Goal: Transaction & Acquisition: Book appointment/travel/reservation

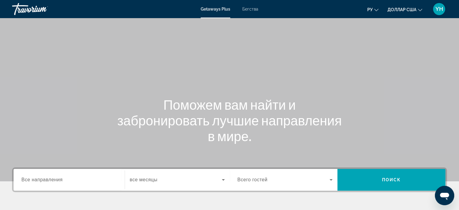
click at [254, 12] on div "Getaways Plus Бегства ру English Español Français Italiano Português русский до…" at bounding box center [229, 9] width 459 height 16
click at [252, 9] on font "Бегства" at bounding box center [250, 9] width 16 height 5
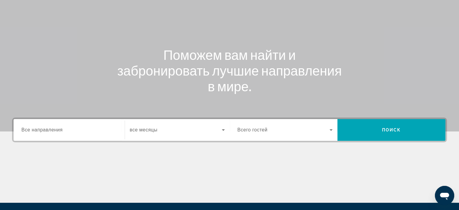
scroll to position [60, 0]
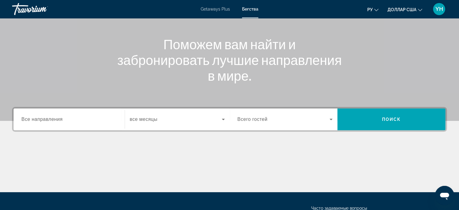
click at [46, 118] on span "Все направления" at bounding box center [41, 119] width 41 height 5
click at [46, 118] on input "Destination Все направления" at bounding box center [68, 119] width 95 height 7
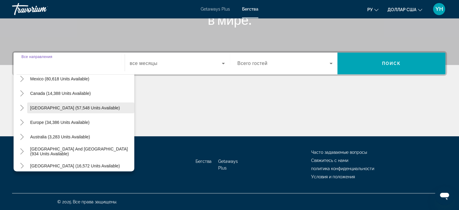
scroll to position [37, 0]
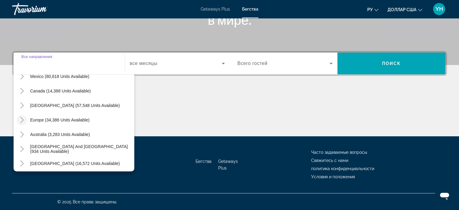
click at [22, 119] on icon "Toggle Europe (34,386 units available)" at bounding box center [22, 120] width 6 height 6
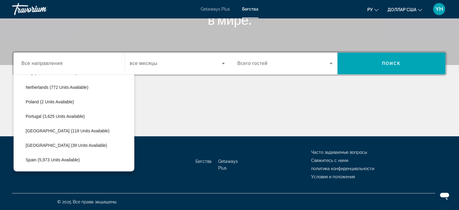
scroll to position [287, 0]
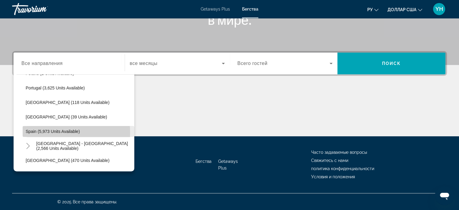
click at [40, 132] on span "Spain (5,973 units available)" at bounding box center [53, 131] width 54 height 5
type input "**********"
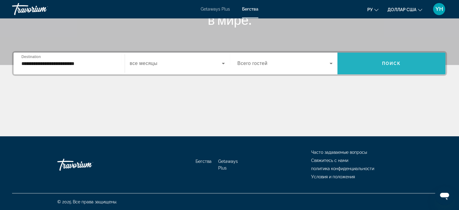
click at [383, 64] on span "Поиск" at bounding box center [391, 63] width 19 height 5
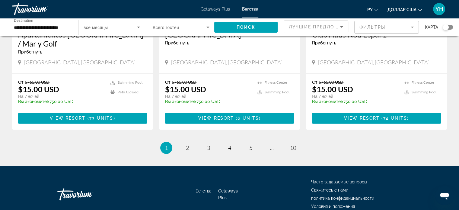
scroll to position [775, 0]
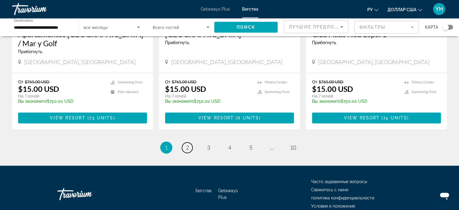
drag, startPoint x: 186, startPoint y: 117, endPoint x: 190, endPoint y: 118, distance: 3.7
click at [186, 144] on span "2" at bounding box center [187, 147] width 3 height 7
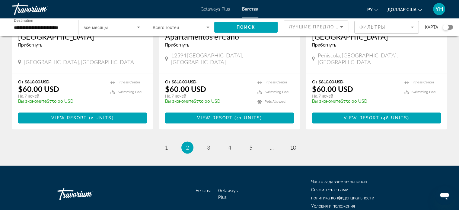
scroll to position [766, 0]
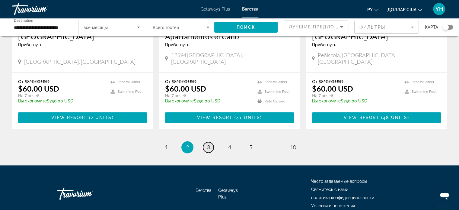
click at [206, 142] on link "page 3" at bounding box center [208, 147] width 11 height 11
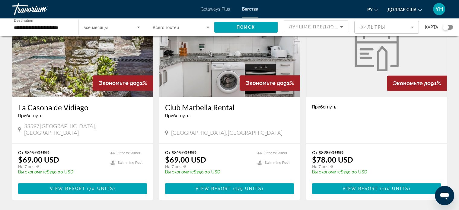
scroll to position [242, 0]
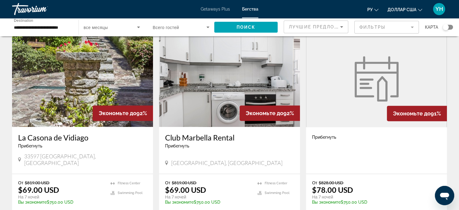
click at [209, 79] on img "Основное содержание" at bounding box center [229, 78] width 141 height 97
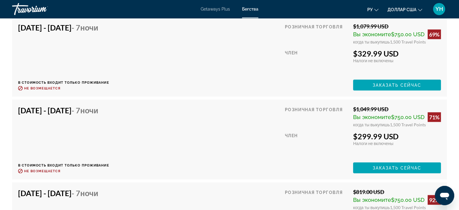
scroll to position [1232, 0]
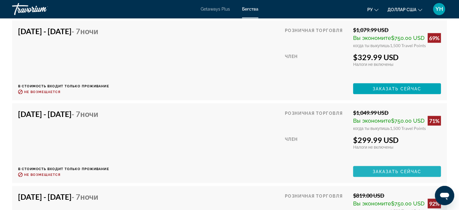
click at [374, 169] on span "Заказать сейчас" at bounding box center [397, 171] width 49 height 5
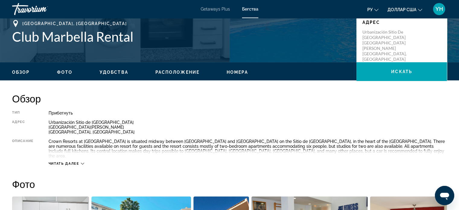
scroll to position [146, 0]
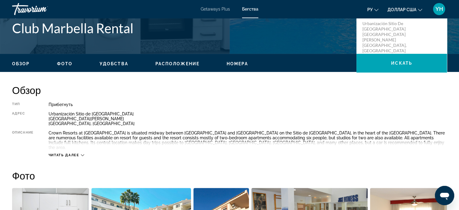
click at [82, 153] on button "Читать далее" at bounding box center [67, 155] width 36 height 5
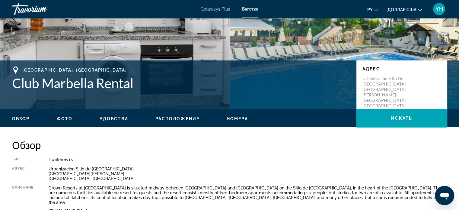
scroll to position [0, 0]
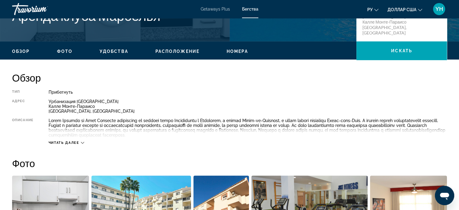
scroll to position [181, 0]
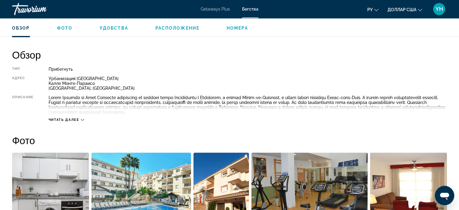
click at [82, 120] on icon "Основное содержание" at bounding box center [82, 119] width 3 height 3
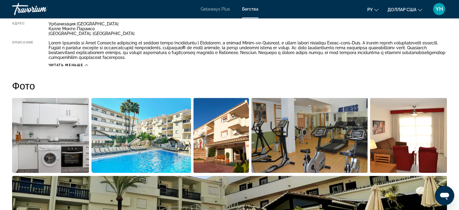
scroll to position [272, 0]
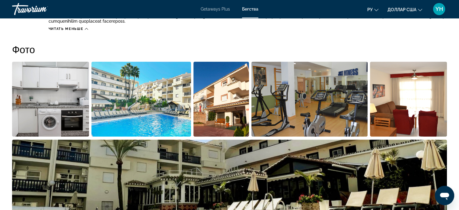
click at [174, 98] on img "Открыть полноэкранный слайдер изображений" at bounding box center [141, 99] width 100 height 75
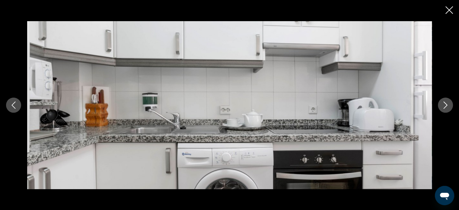
click at [448, 104] on icon "Next image" at bounding box center [445, 104] width 7 height 7
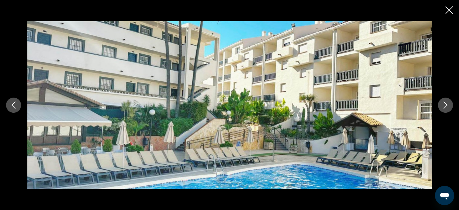
click at [448, 104] on icon "Next image" at bounding box center [445, 104] width 7 height 7
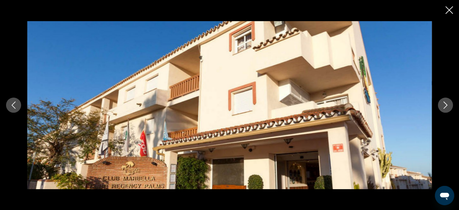
click at [448, 104] on icon "Next image" at bounding box center [445, 104] width 7 height 7
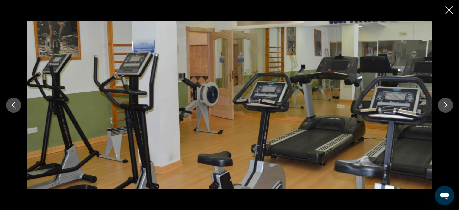
click at [448, 104] on icon "Next image" at bounding box center [445, 104] width 7 height 7
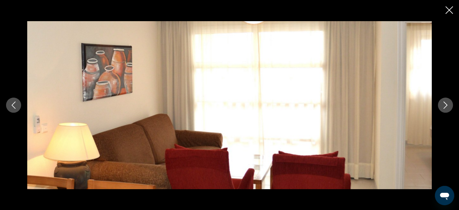
click at [448, 104] on icon "Next image" at bounding box center [445, 104] width 7 height 7
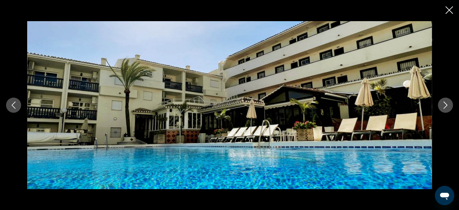
click at [448, 104] on icon "Next image" at bounding box center [445, 104] width 7 height 7
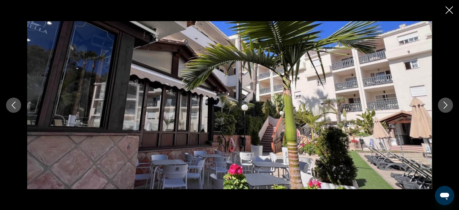
click at [448, 104] on icon "Next image" at bounding box center [445, 104] width 7 height 7
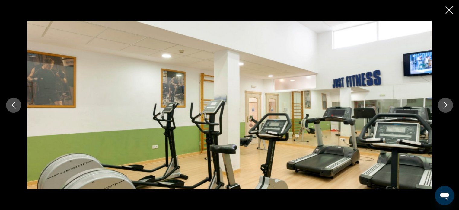
click at [448, 104] on icon "Next image" at bounding box center [445, 104] width 7 height 7
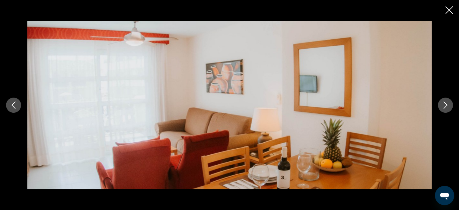
click at [448, 104] on icon "Next image" at bounding box center [445, 104] width 7 height 7
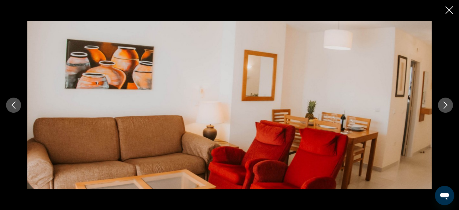
click at [448, 104] on icon "Next image" at bounding box center [445, 104] width 7 height 7
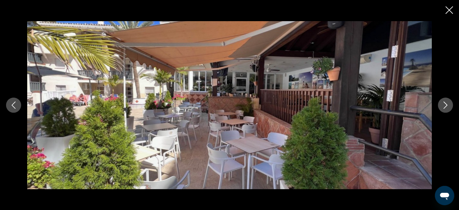
click at [448, 104] on icon "Next image" at bounding box center [445, 104] width 7 height 7
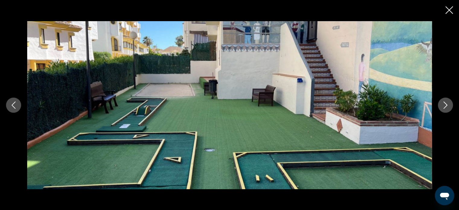
click at [448, 104] on icon "Next image" at bounding box center [445, 104] width 7 height 7
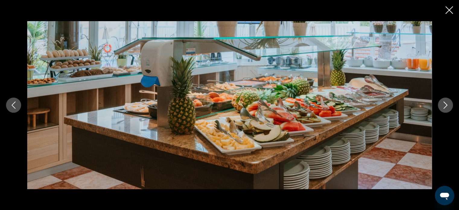
click at [448, 104] on icon "Next image" at bounding box center [445, 104] width 7 height 7
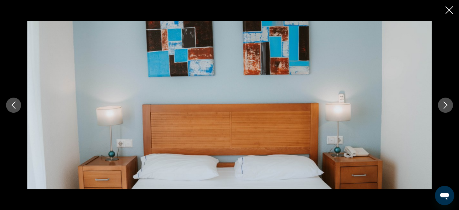
click at [448, 104] on icon "Next image" at bounding box center [445, 104] width 7 height 7
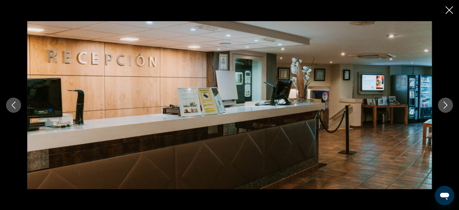
click at [448, 104] on icon "Next image" at bounding box center [445, 104] width 7 height 7
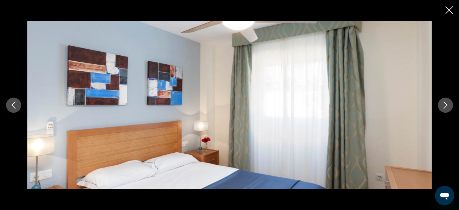
click at [448, 104] on icon "Next image" at bounding box center [445, 104] width 7 height 7
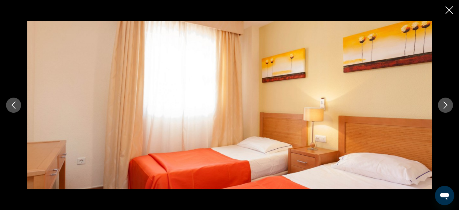
click at [448, 104] on icon "Next image" at bounding box center [445, 104] width 7 height 7
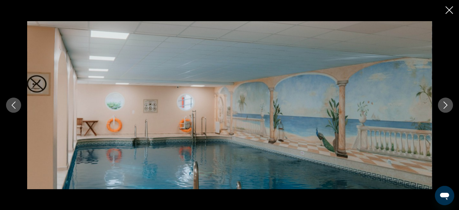
click at [448, 104] on icon "Next image" at bounding box center [445, 104] width 7 height 7
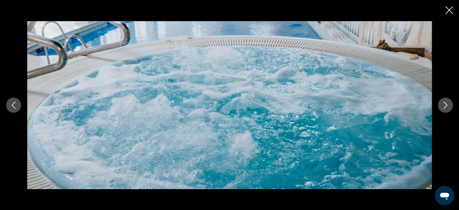
click at [448, 104] on icon "Next image" at bounding box center [445, 104] width 7 height 7
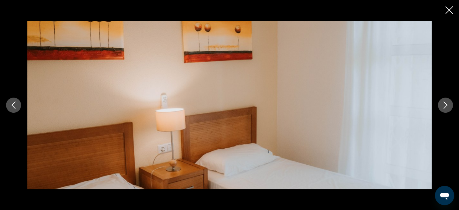
click at [448, 104] on icon "Next image" at bounding box center [445, 104] width 7 height 7
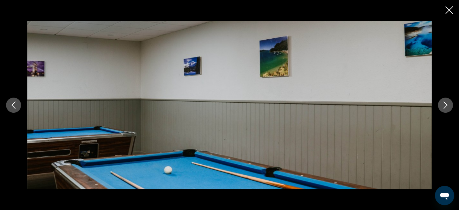
click at [448, 104] on icon "Next image" at bounding box center [445, 104] width 7 height 7
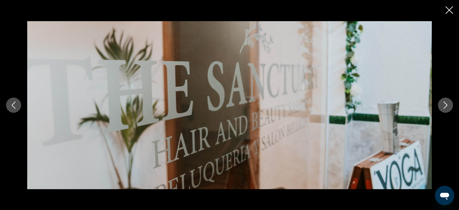
click at [448, 104] on icon "Next image" at bounding box center [445, 104] width 7 height 7
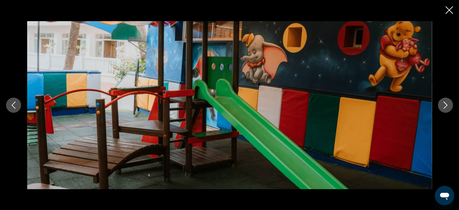
scroll to position [121, 0]
click at [450, 8] on icon "Close slideshow" at bounding box center [450, 10] width 8 height 8
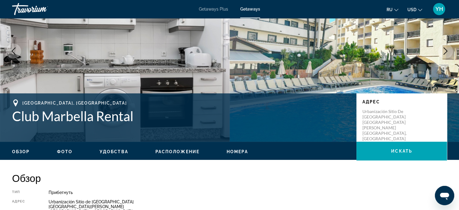
scroll to position [60, 0]
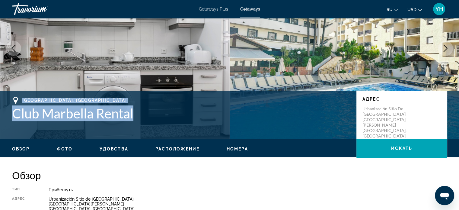
drag, startPoint x: 153, startPoint y: 113, endPoint x: 11, endPoint y: 94, distance: 143.1
click at [11, 94] on div "Málaga, Spain Club Marbella Rental Адрес Urbanización Sitio de Calahonda Calle …" at bounding box center [229, 115] width 459 height 48
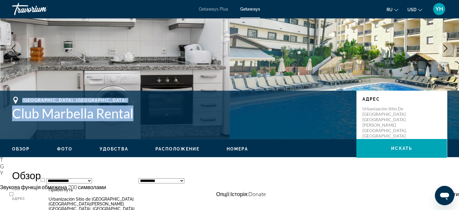
copy div "Málaga, Spain Club Marbella Rental"
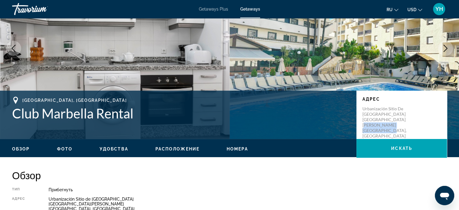
drag, startPoint x: 397, startPoint y: 122, endPoint x: 398, endPoint y: 133, distance: 10.3
click at [397, 132] on div "Адрес Urbanización Sitio de Calahonda Calle Monte Paraíso Málaga, Spain" at bounding box center [402, 115] width 91 height 48
click at [408, 125] on p "Urbanización Sitio de Calahonda Calle Monte Paraíso Málaga, Spain" at bounding box center [387, 122] width 48 height 33
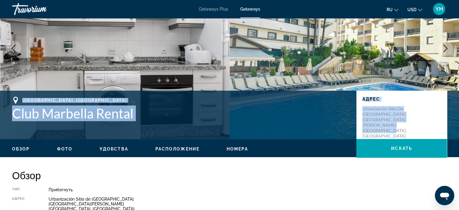
drag, startPoint x: 402, startPoint y: 125, endPoint x: 360, endPoint y: 101, distance: 48.5
click at [357, 98] on div "Адрес Urbanización Sitio de Calahonda Calle Monte Paraíso Málaga, Spain" at bounding box center [402, 115] width 91 height 48
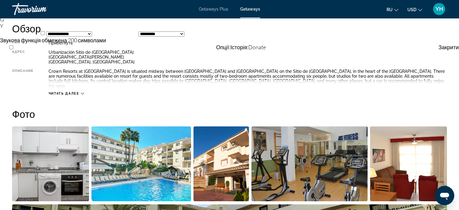
scroll to position [211, 0]
